Goal: Find specific page/section: Find specific page/section

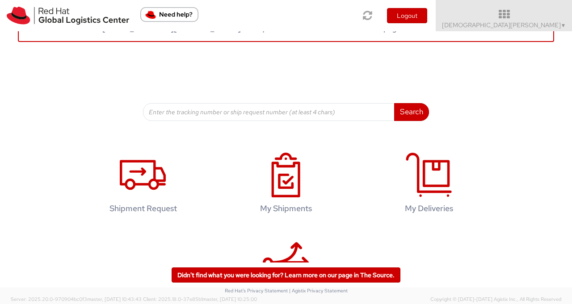
scroll to position [131, 0]
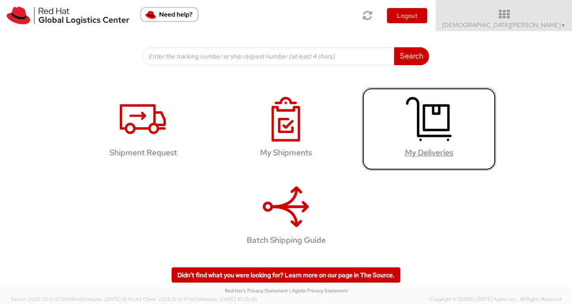
click at [429, 117] on icon at bounding box center [429, 119] width 46 height 45
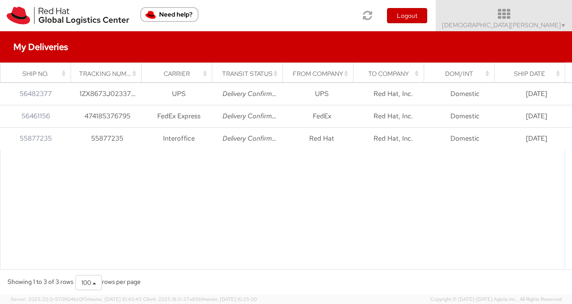
click at [561, 8] on icon at bounding box center [503, 14] width 157 height 13
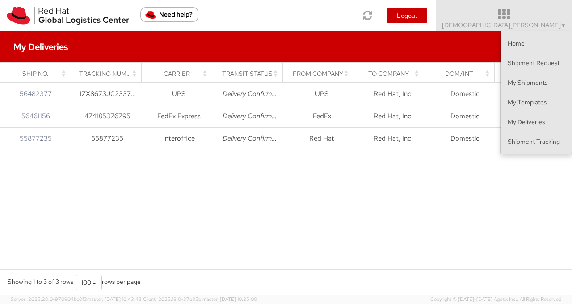
click at [422, 217] on div at bounding box center [282, 215] width 565 height 130
